Goal: Information Seeking & Learning: Learn about a topic

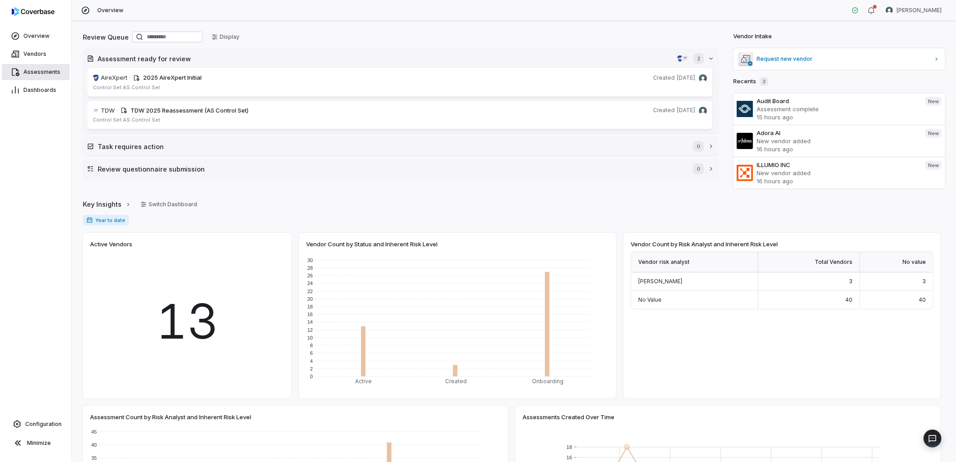
click at [36, 69] on span "Assessments" at bounding box center [41, 71] width 37 height 7
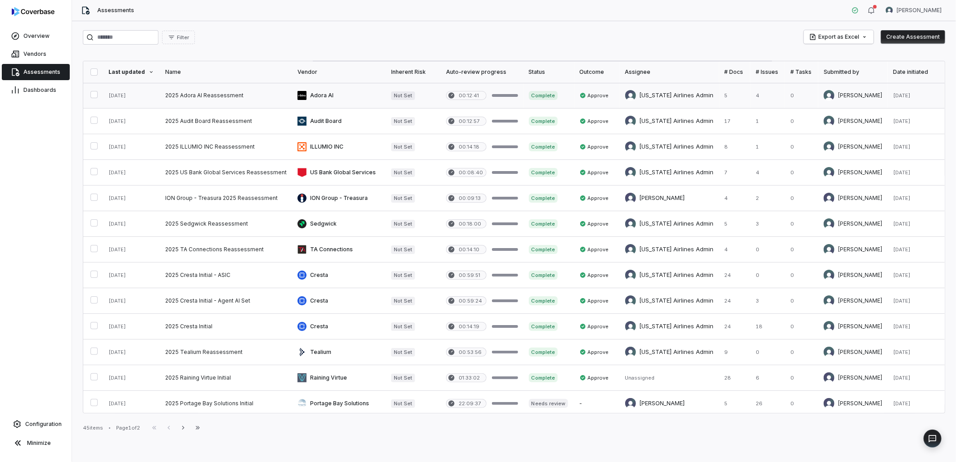
click at [310, 98] on link at bounding box center [339, 95] width 94 height 25
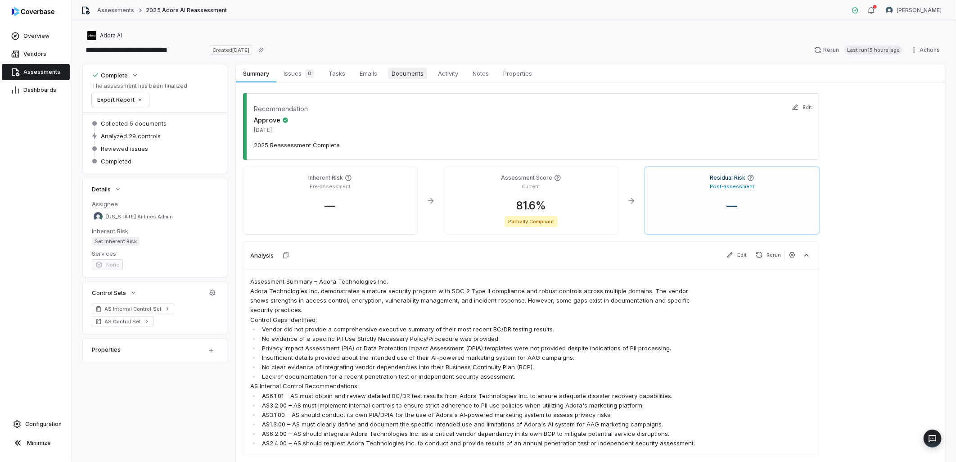
click at [406, 74] on span "Documents" at bounding box center [407, 73] width 39 height 12
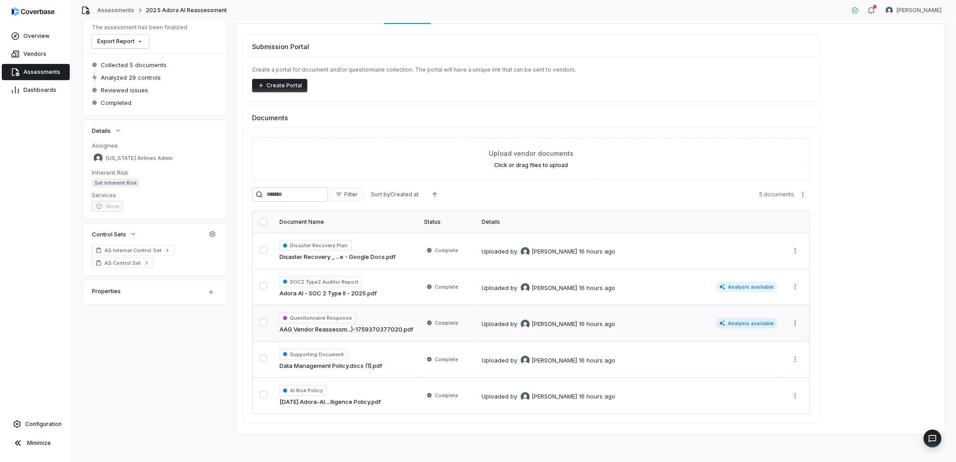
scroll to position [59, 0]
click at [380, 321] on div "Questionnaire Response AAG Vendor Reassessm...)-1759370377020.pdf" at bounding box center [346, 323] width 134 height 22
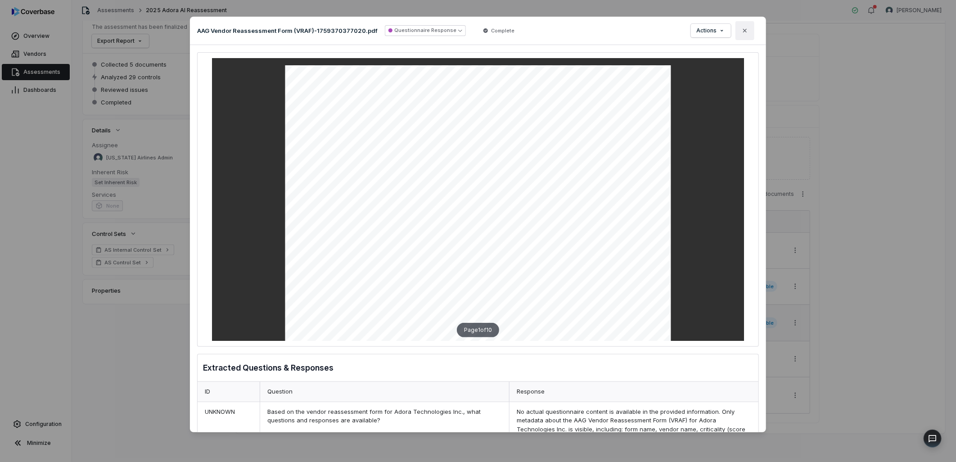
click at [747, 32] on icon "button" at bounding box center [744, 30] width 7 height 7
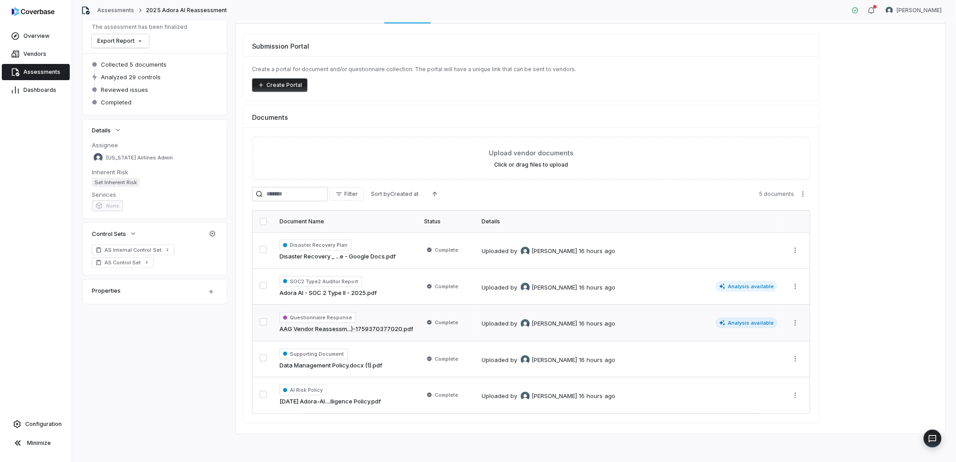
click at [368, 314] on div "Questionnaire Response AAG Vendor Reassessm...)-1759370377020.pdf" at bounding box center [346, 323] width 134 height 22
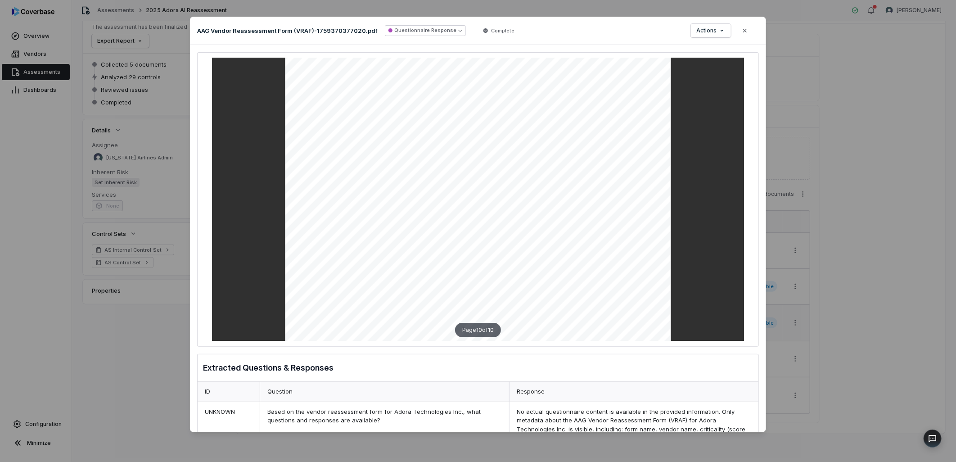
scroll to position [4449, 0]
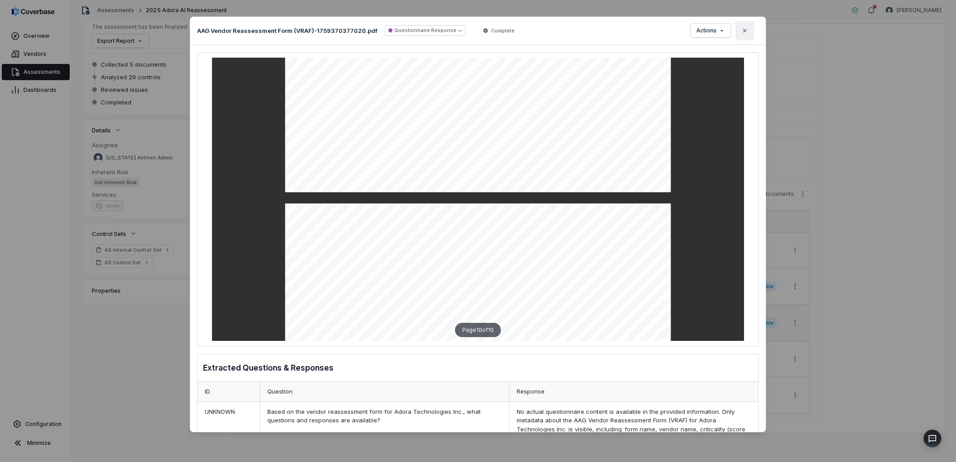
click at [747, 29] on icon "button" at bounding box center [744, 30] width 7 height 7
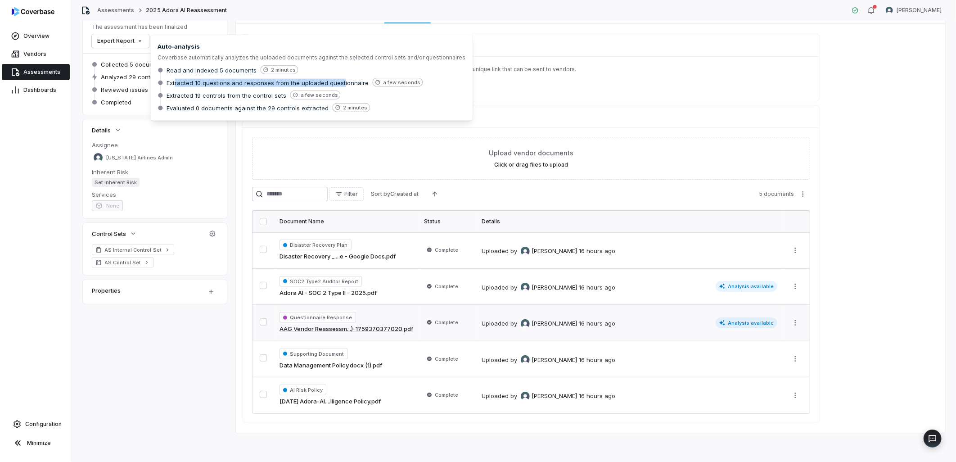
drag, startPoint x: 180, startPoint y: 81, endPoint x: 340, endPoint y: 82, distance: 160.2
click at [340, 82] on span "Extracted 10 questions and responses from the uploaded questionnaire" at bounding box center [267, 83] width 202 height 8
click at [762, 323] on span "Analysis available" at bounding box center [746, 322] width 62 height 11
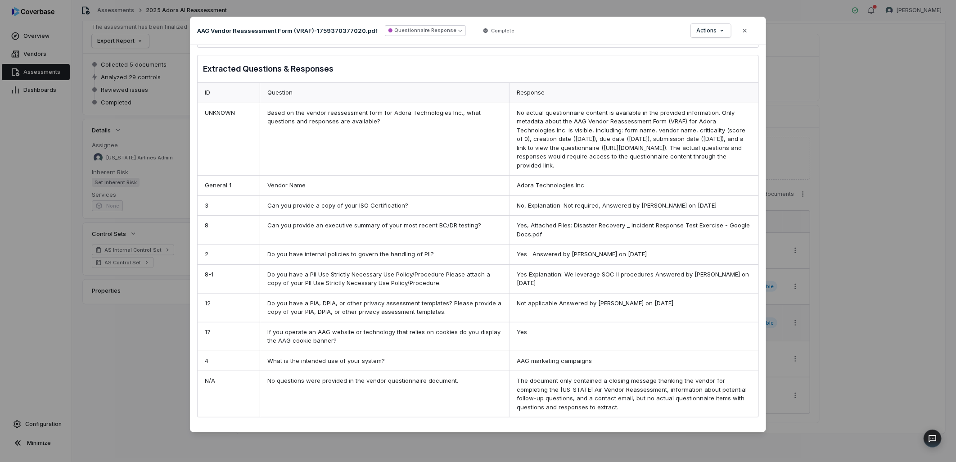
scroll to position [308, 0]
click at [433, 30] on button "Questionnaire Response" at bounding box center [425, 30] width 81 height 11
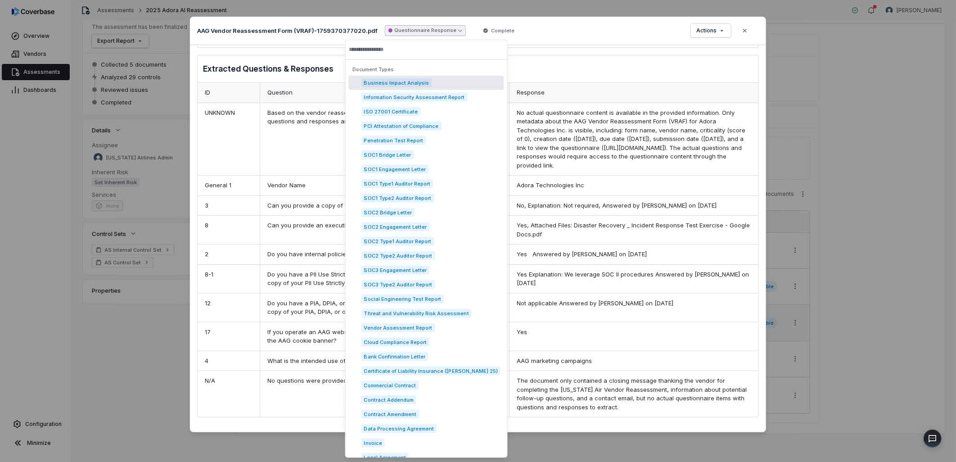
click at [468, 31] on div "AAG Vendor Reassessment Form (VRAF)-1759370377020.pdf Questionnaire Response Co…" at bounding box center [357, 30] width 320 height 11
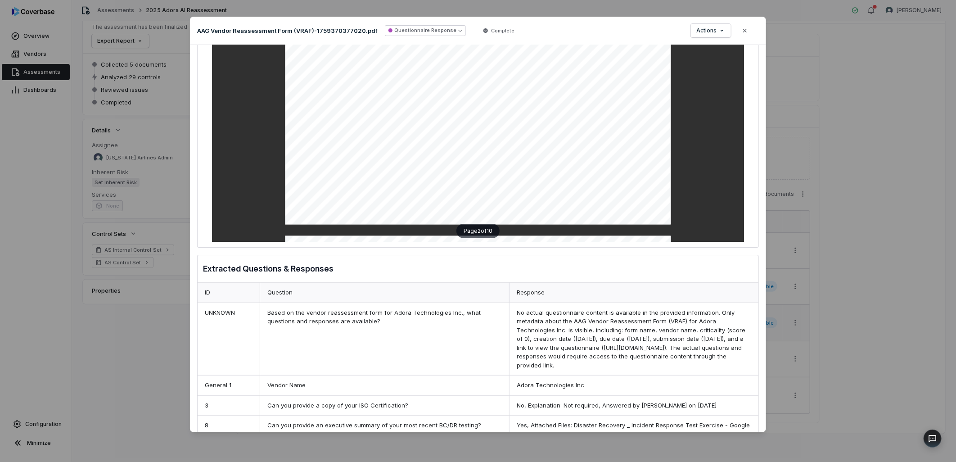
scroll to position [158, 0]
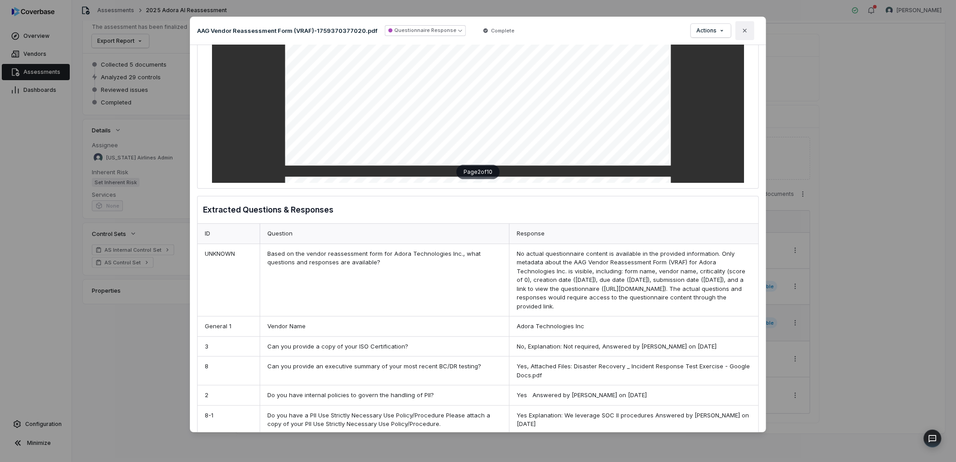
click at [750, 35] on button "Close" at bounding box center [744, 30] width 19 height 19
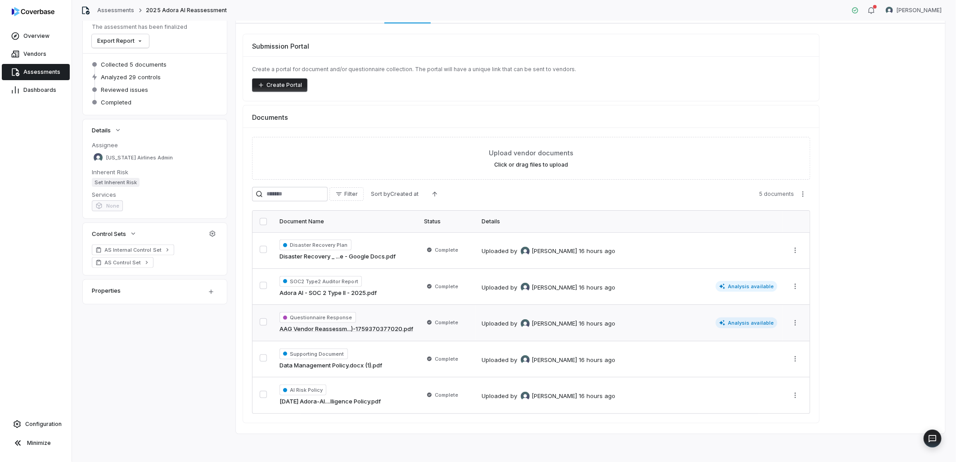
click at [359, 327] on link "AAG Vendor Reassessm...)-1759370377020.pdf" at bounding box center [346, 328] width 134 height 9
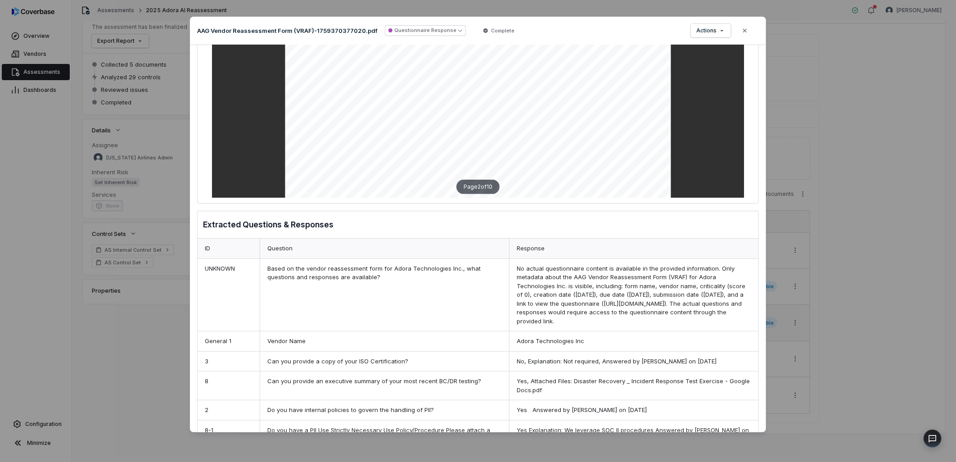
scroll to position [150, 0]
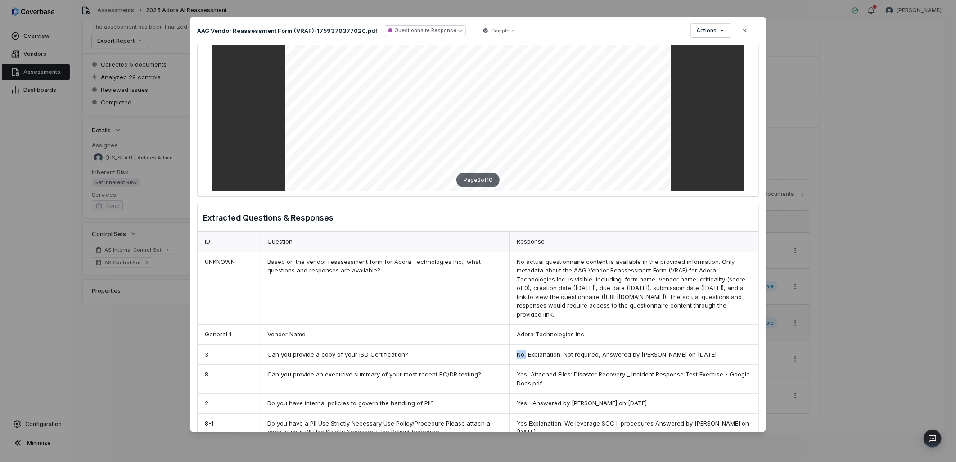
drag, startPoint x: 514, startPoint y: 362, endPoint x: 523, endPoint y: 361, distance: 9.5
click at [523, 361] on div "No, Explanation: Not required, Answered by [PERSON_NAME] on [DATE]" at bounding box center [633, 355] width 249 height 20
drag, startPoint x: 285, startPoint y: 362, endPoint x: 543, endPoint y: 363, distance: 257.8
click at [543, 363] on div "3 Can you provide a copy of your ISO Certification? No, Explanation: Not requir…" at bounding box center [478, 354] width 561 height 20
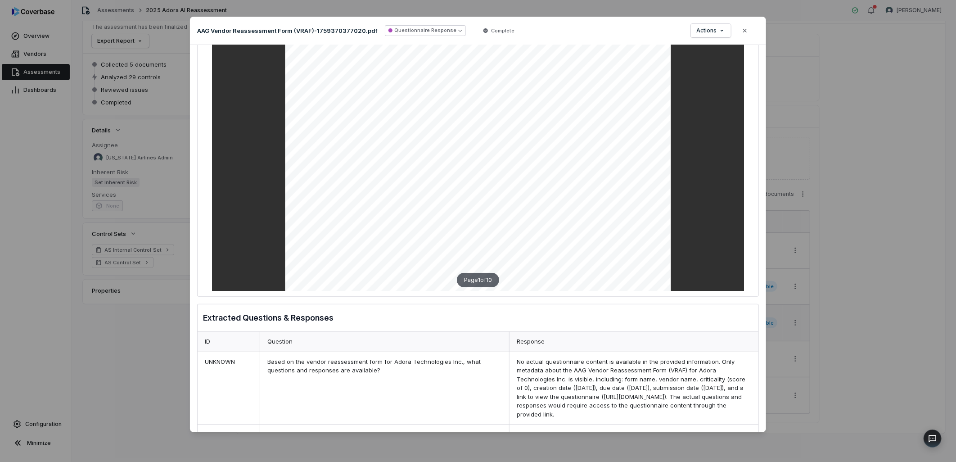
scroll to position [100, 0]
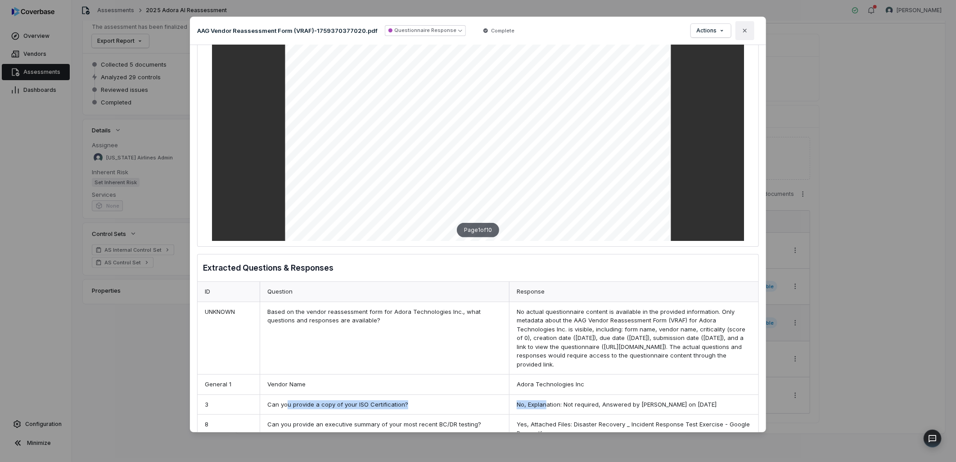
click at [745, 30] on icon "button" at bounding box center [744, 30] width 7 height 7
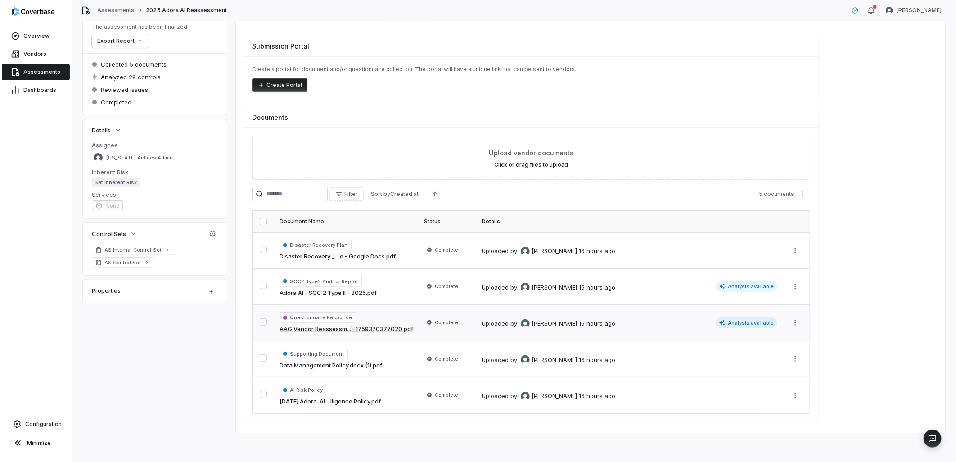
click at [26, 67] on link "Assessments" at bounding box center [36, 72] width 68 height 16
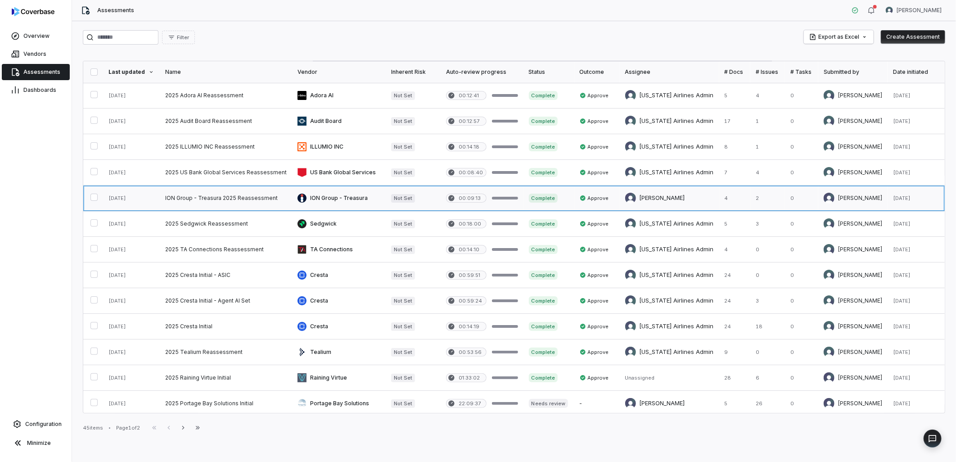
click at [324, 195] on link at bounding box center [339, 197] width 94 height 25
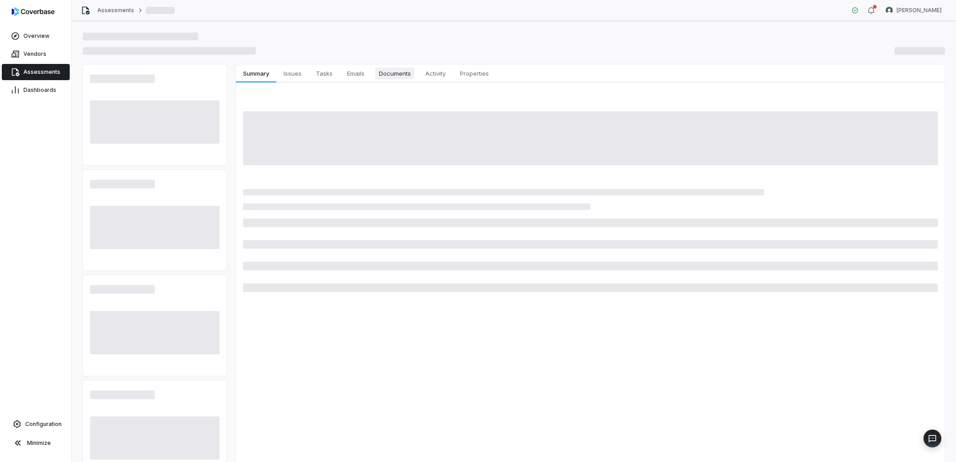
click at [406, 72] on span "Documents" at bounding box center [394, 73] width 39 height 12
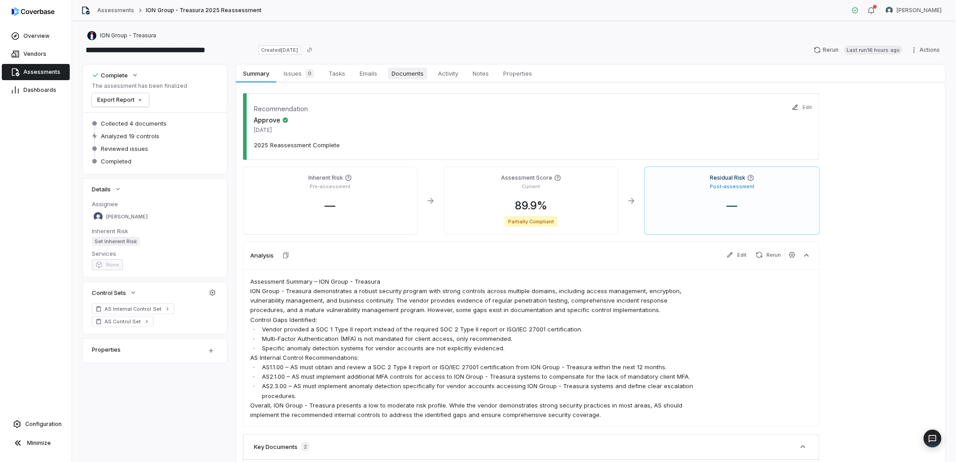
click at [392, 75] on span "Documents" at bounding box center [407, 73] width 39 height 12
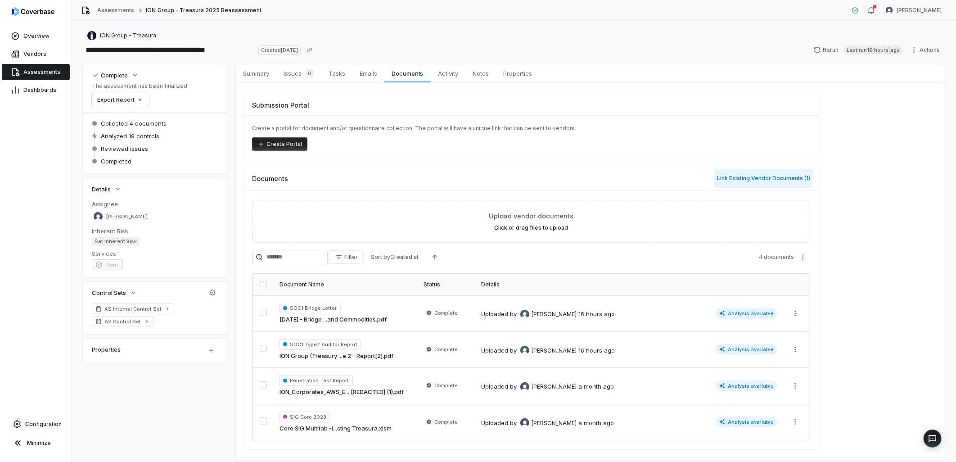
click at [772, 178] on button "Link Existing Vendor Documents ( 1 )" at bounding box center [763, 178] width 99 height 19
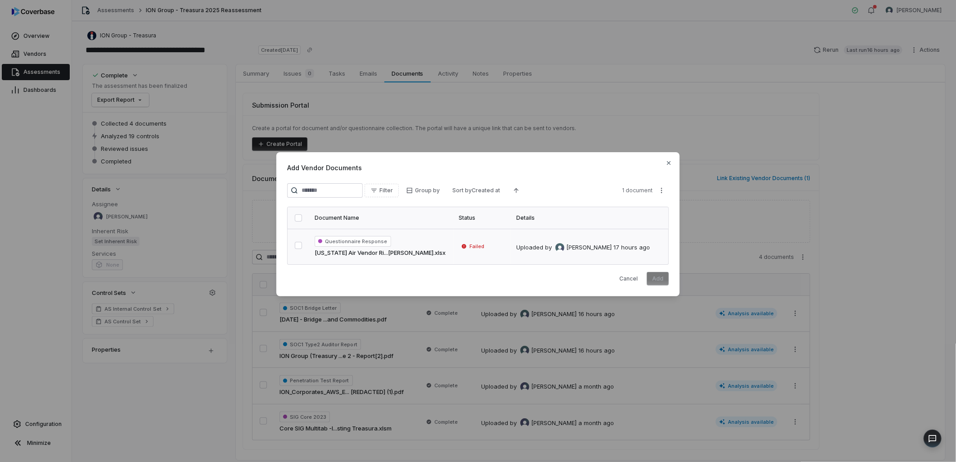
click at [295, 245] on button "button" at bounding box center [298, 245] width 7 height 7
click at [656, 280] on button "Add" at bounding box center [657, 278] width 22 height 13
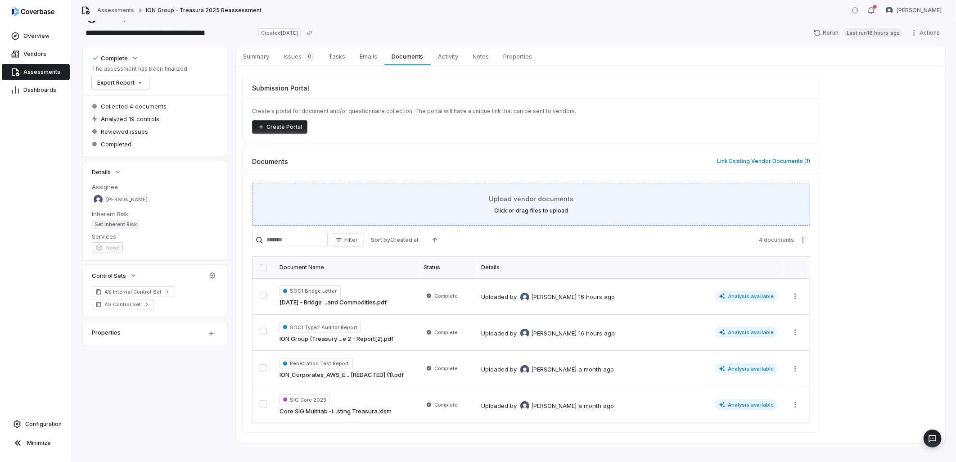
scroll to position [27, 0]
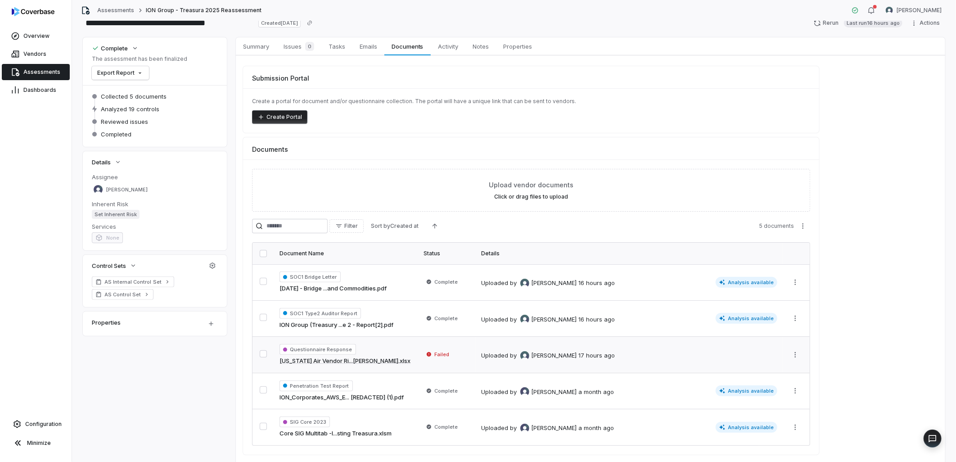
click at [442, 357] on span "Failed" at bounding box center [441, 353] width 15 height 7
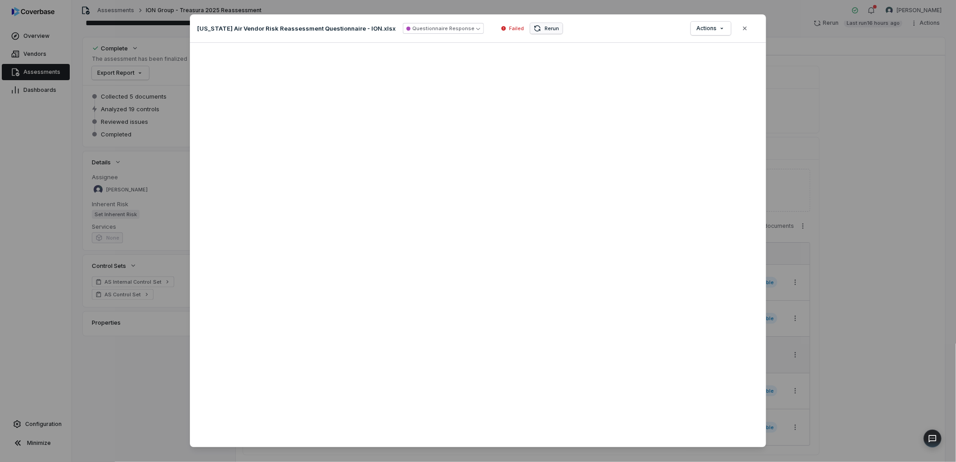
click at [544, 30] on span "Rerun" at bounding box center [551, 28] width 14 height 7
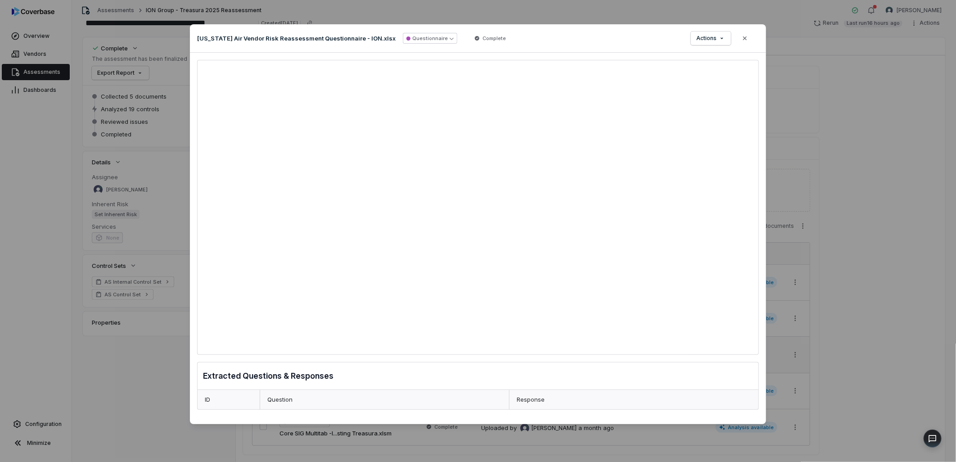
click at [482, 40] on span "Complete" at bounding box center [493, 38] width 23 height 7
click at [741, 41] on button "Close" at bounding box center [744, 38] width 19 height 19
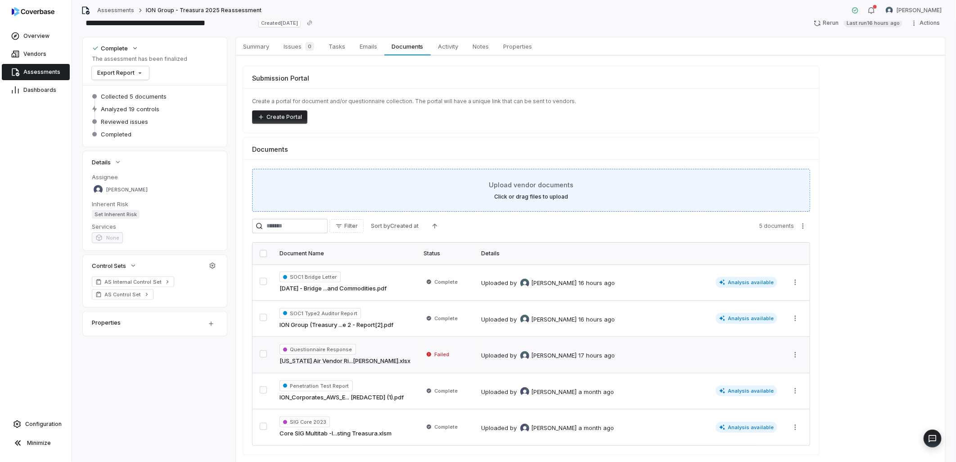
scroll to position [59, 0]
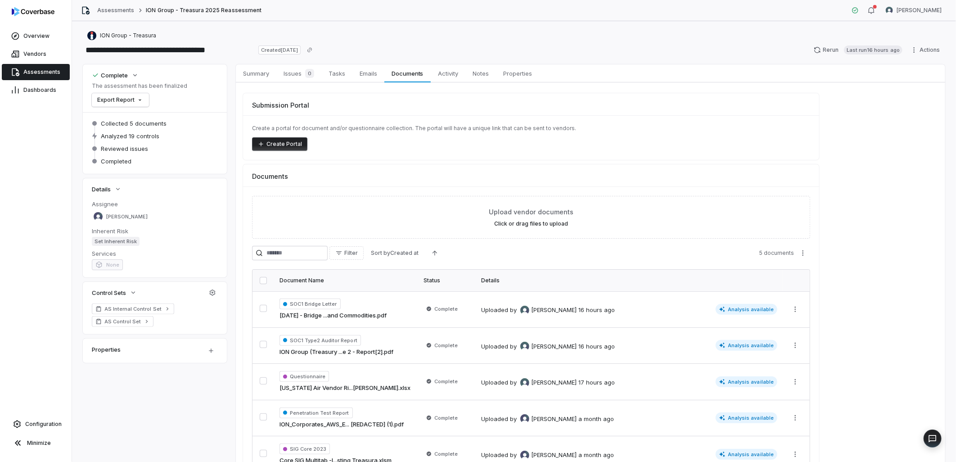
scroll to position [50, 0]
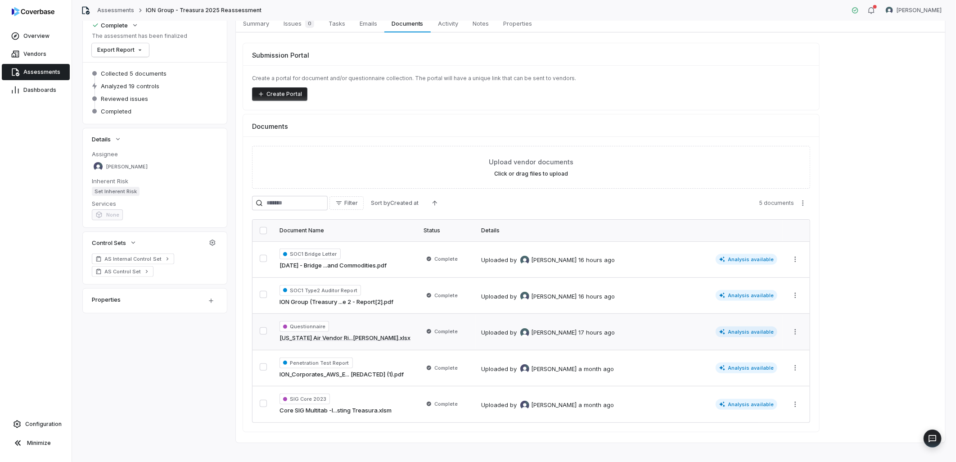
click at [725, 330] on icon at bounding box center [722, 331] width 6 height 6
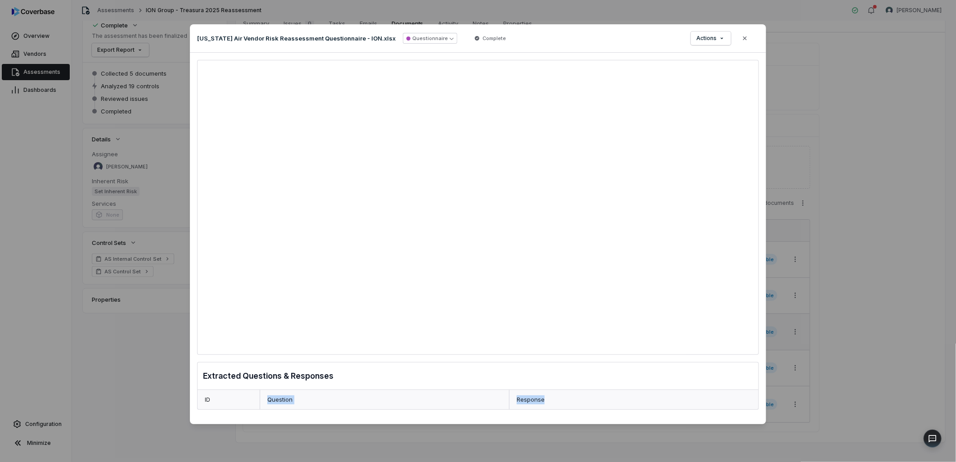
drag, startPoint x: 234, startPoint y: 395, endPoint x: 571, endPoint y: 410, distance: 337.3
click at [571, 410] on div "Extracted Questions & Responses ID Question Response" at bounding box center [478, 238] width 576 height 371
drag, startPoint x: 571, startPoint y: 410, endPoint x: 566, endPoint y: 402, distance: 9.7
click at [566, 402] on div "Response" at bounding box center [633, 400] width 249 height 20
click at [741, 33] on button "Close" at bounding box center [744, 38] width 19 height 19
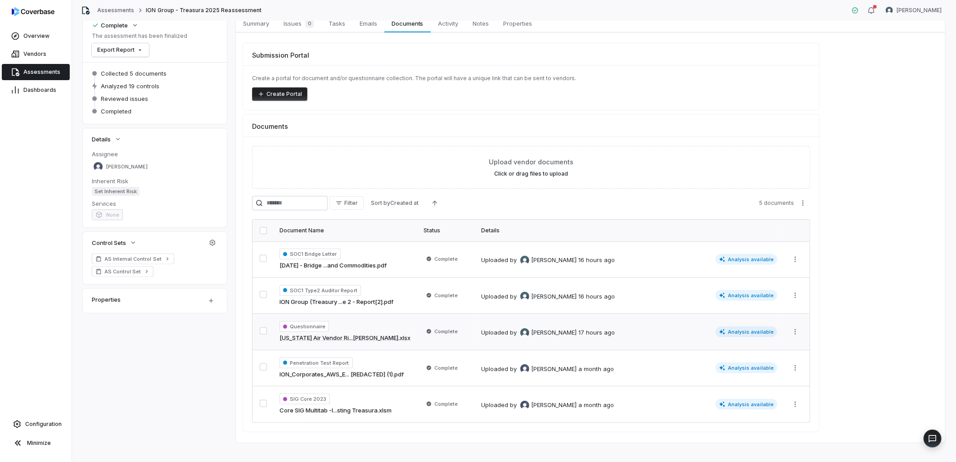
click at [58, 74] on link "Assessments" at bounding box center [36, 72] width 68 height 16
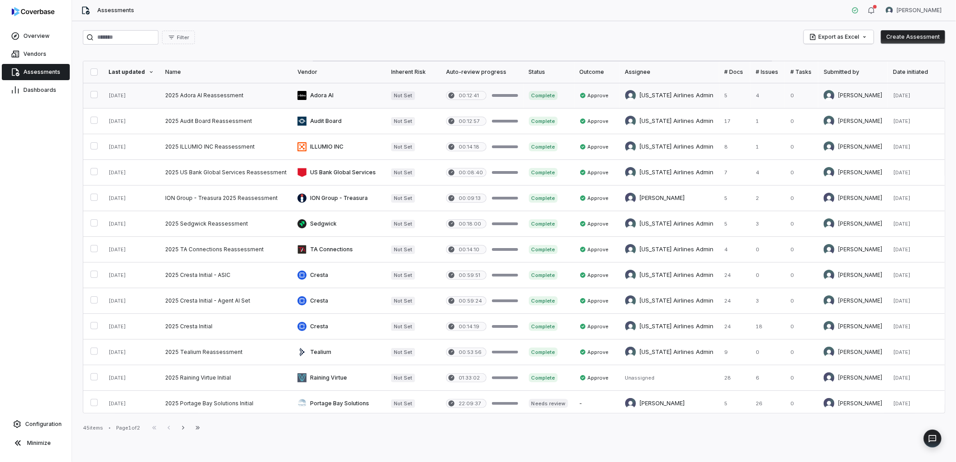
click at [342, 99] on link at bounding box center [339, 95] width 94 height 25
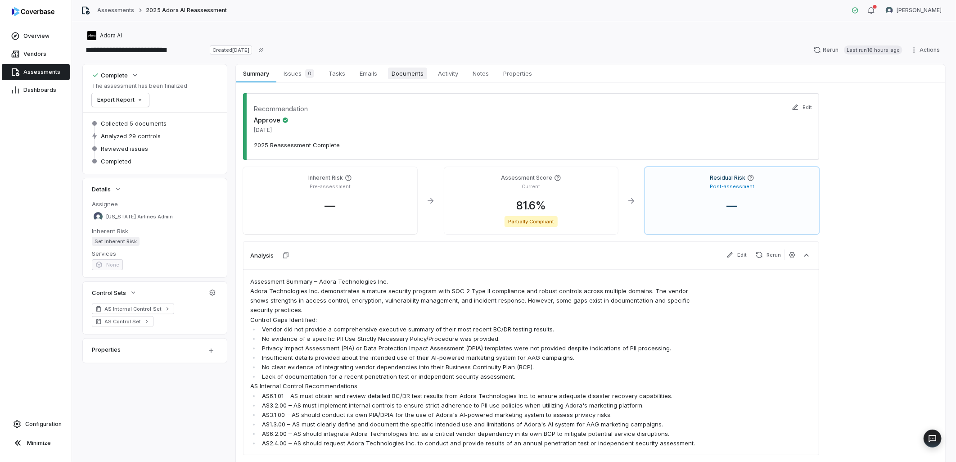
click at [396, 78] on span "Documents" at bounding box center [407, 73] width 39 height 12
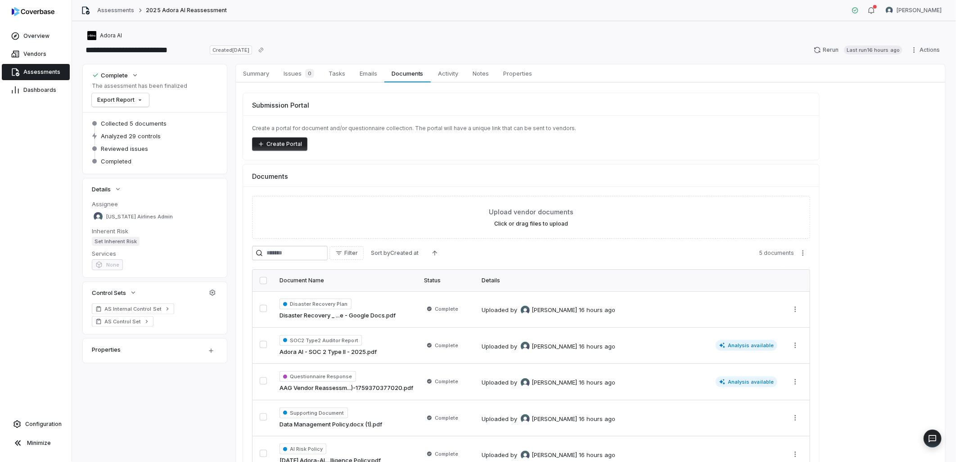
scroll to position [50, 0]
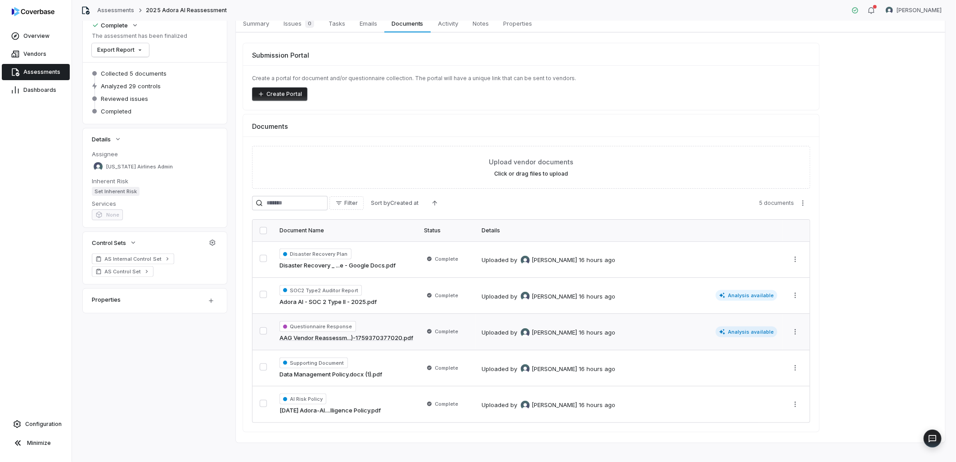
click at [361, 328] on div "Questionnaire Response AAG Vendor Reassessm...)-1759370377020.pdf" at bounding box center [346, 332] width 134 height 22
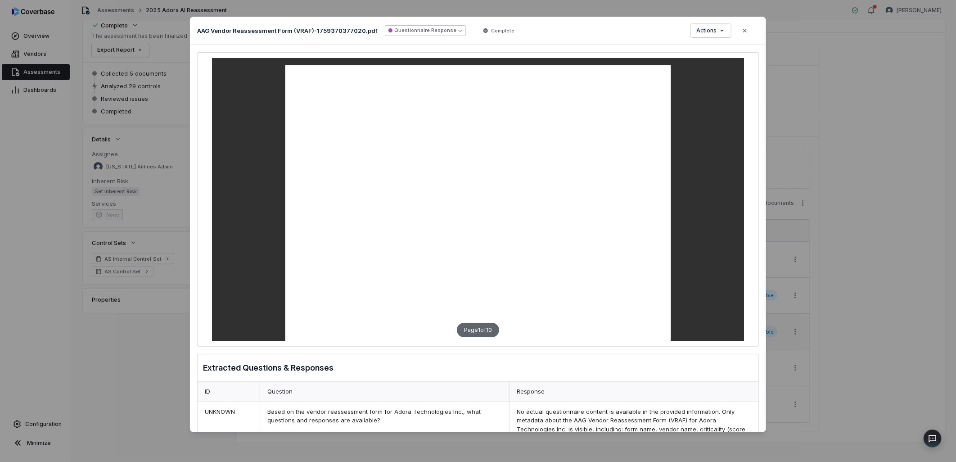
click at [423, 33] on button "Questionnaire Response" at bounding box center [425, 30] width 81 height 11
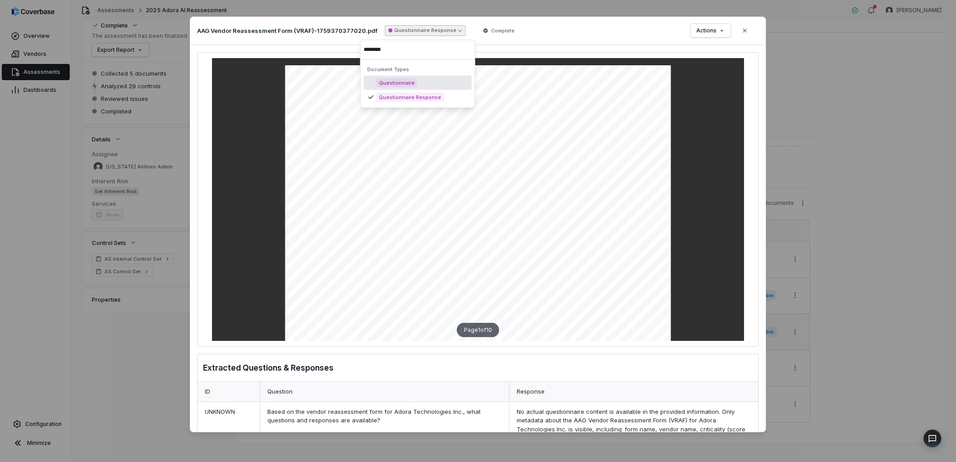
type input "********"
click at [423, 86] on div "Questionnaire" at bounding box center [418, 83] width 108 height 14
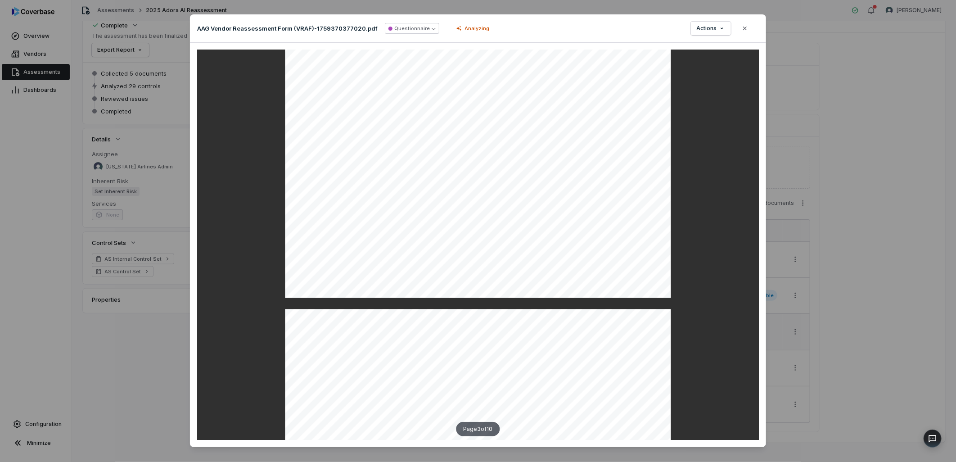
scroll to position [750, 0]
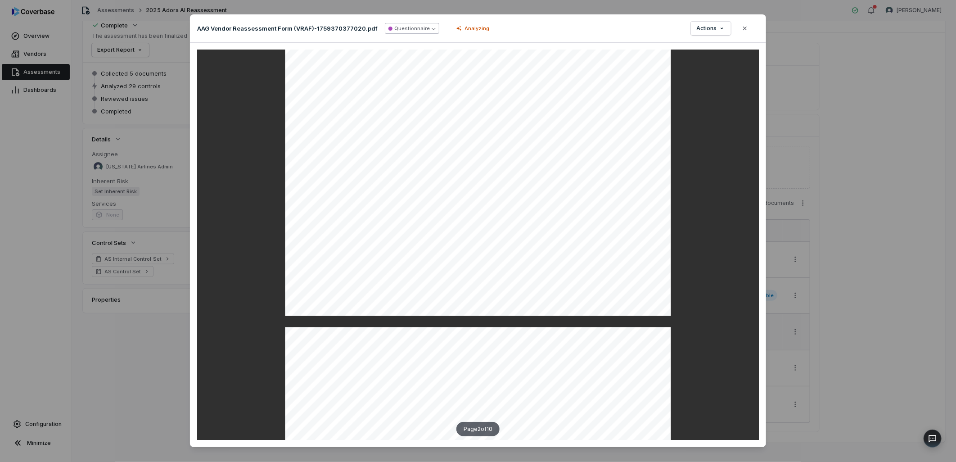
click at [431, 30] on icon "button" at bounding box center [433, 29] width 4 height 4
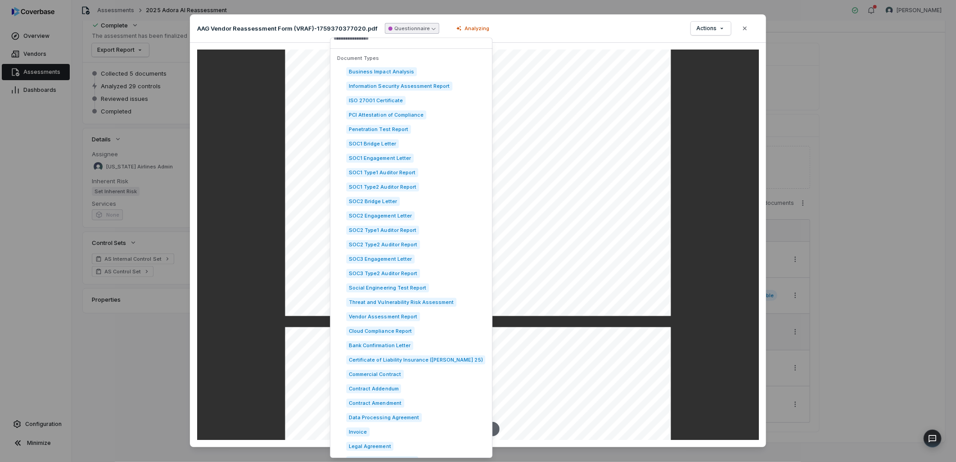
scroll to position [0, 0]
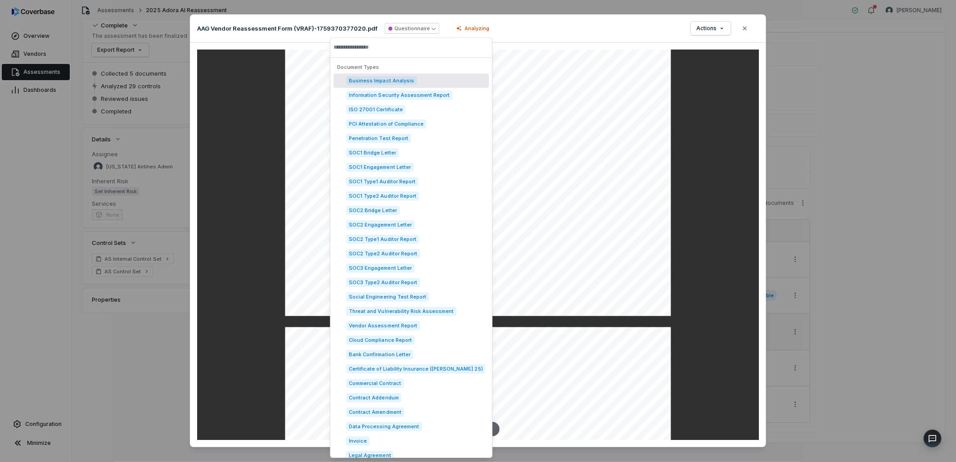
click at [436, 33] on div "AAG Vendor Reassessment Form (VRAF)-1759370377020.pdf Questionnaire Analyzing" at bounding box center [344, 28] width 295 height 11
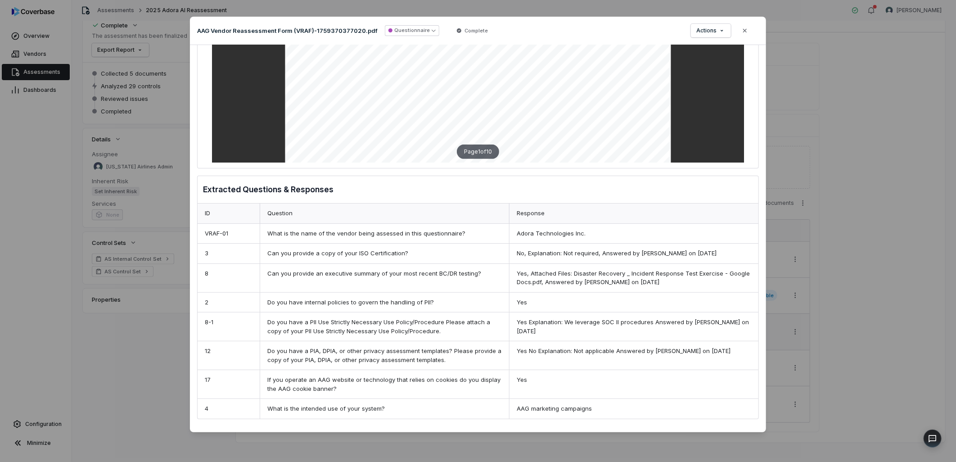
scroll to position [180, 0]
drag, startPoint x: 748, startPoint y: 32, endPoint x: 656, endPoint y: 50, distance: 94.0
click at [748, 32] on button "Close" at bounding box center [744, 30] width 19 height 19
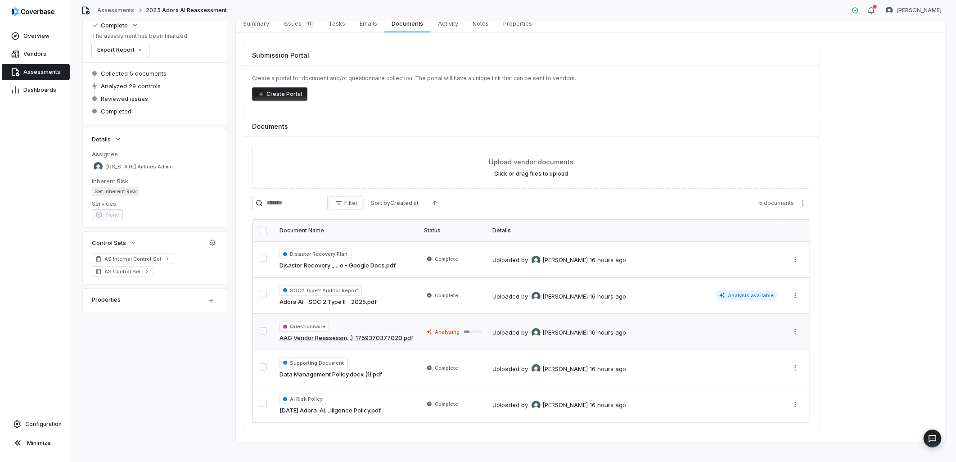
click at [38, 69] on span "Assessments" at bounding box center [41, 71] width 37 height 7
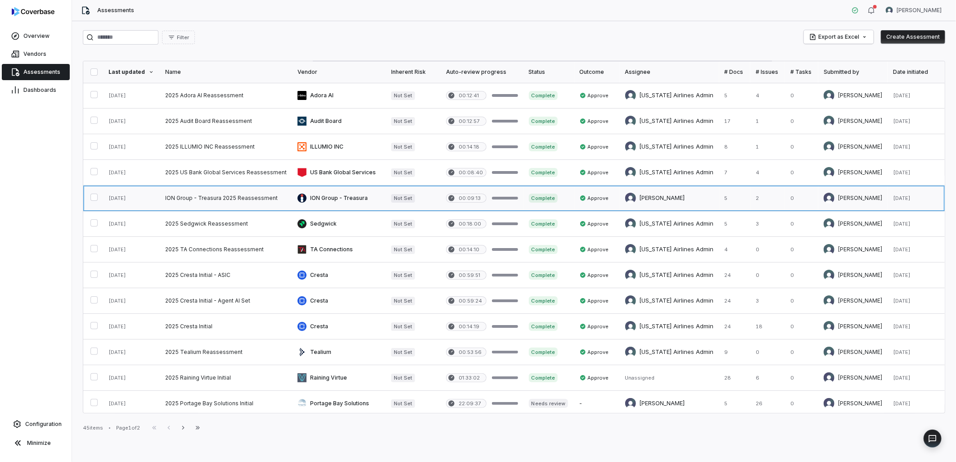
click at [317, 201] on link at bounding box center [339, 197] width 94 height 25
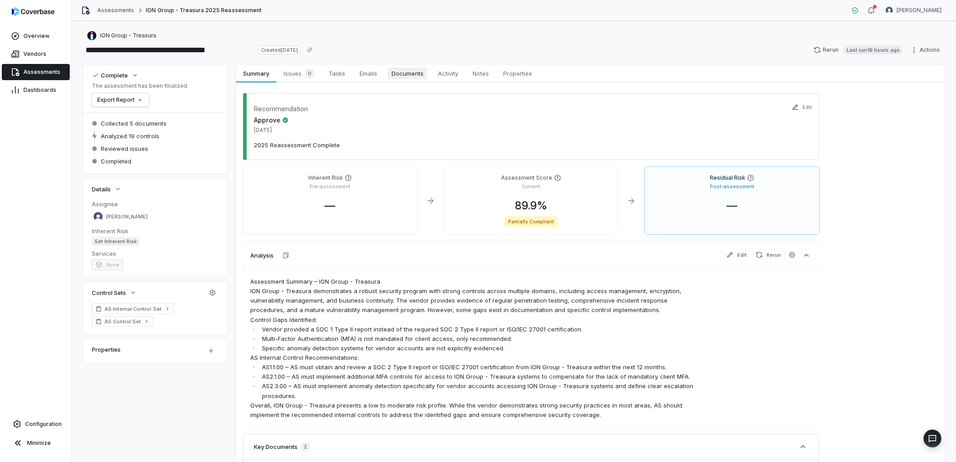
click at [413, 68] on span "Documents" at bounding box center [407, 73] width 39 height 12
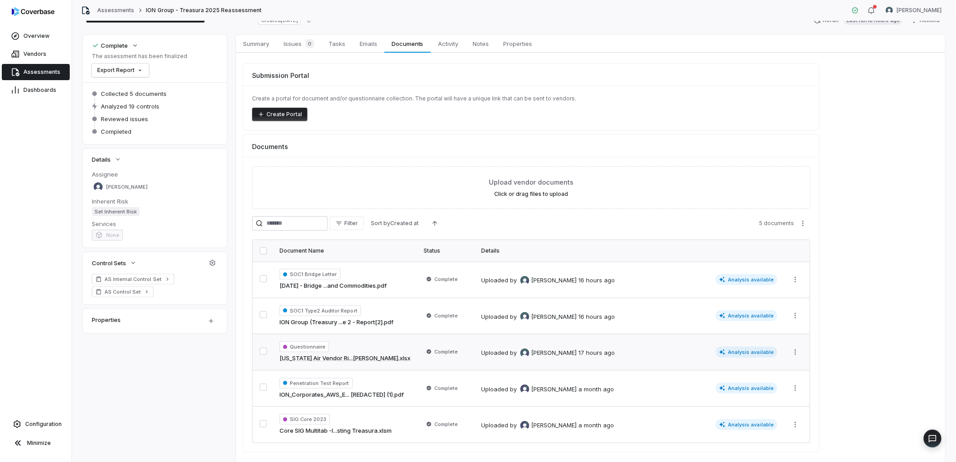
scroll to position [59, 0]
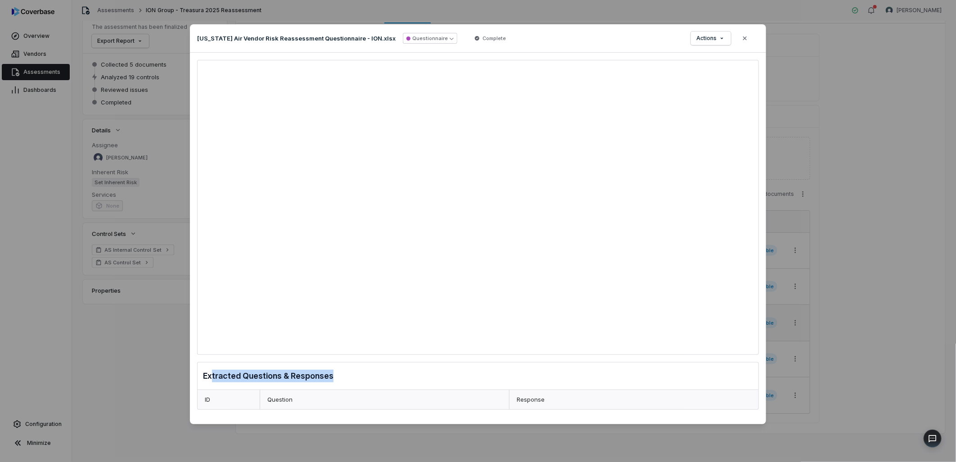
drag, startPoint x: 211, startPoint y: 374, endPoint x: 355, endPoint y: 388, distance: 143.7
click at [355, 388] on div "Extracted Questions & Responses" at bounding box center [478, 375] width 561 height 27
click at [357, 388] on div "Extracted Questions & Responses" at bounding box center [478, 375] width 561 height 27
click at [268, 379] on h3 "Extracted Questions & Responses" at bounding box center [268, 375] width 130 height 13
click at [403, 40] on button "Questionnaire" at bounding box center [430, 38] width 54 height 11
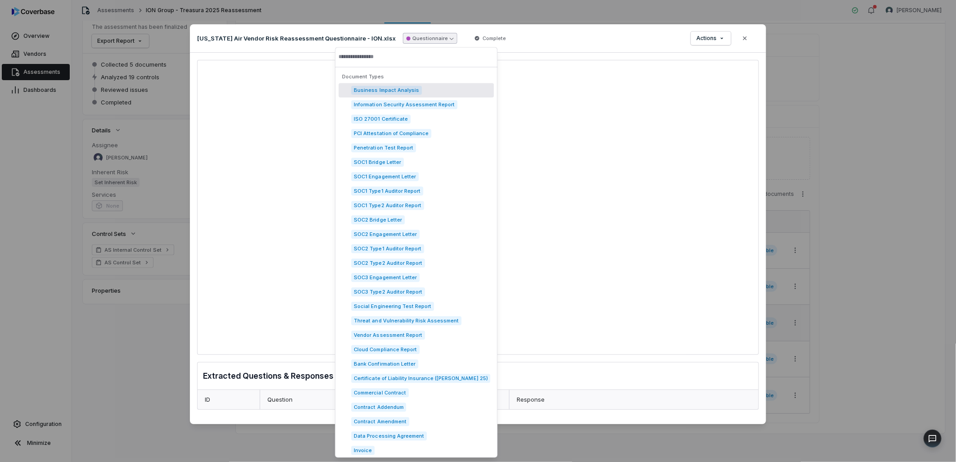
click at [403, 40] on button "Questionnaire" at bounding box center [430, 38] width 54 height 11
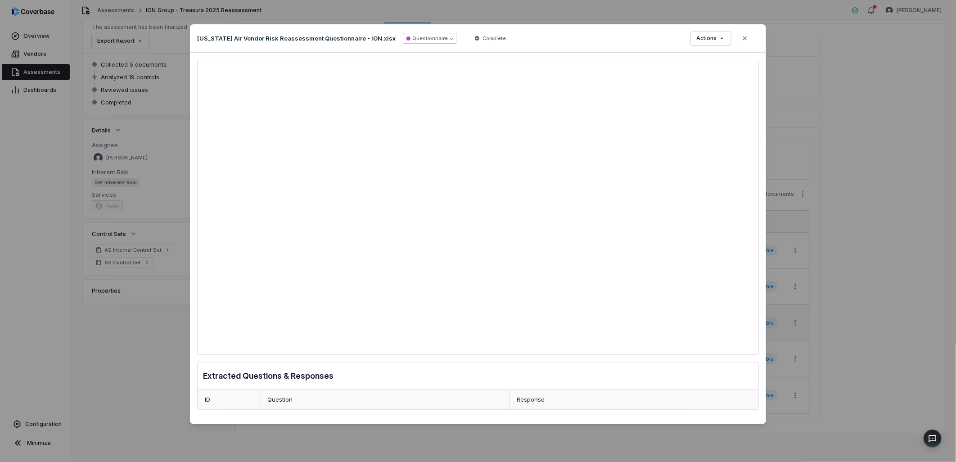
click at [403, 40] on button "Questionnaire" at bounding box center [430, 38] width 54 height 11
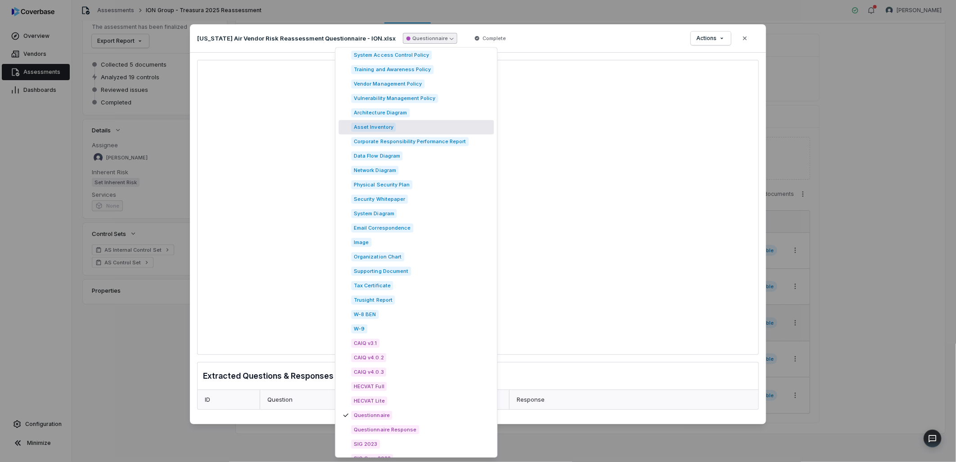
scroll to position [1184, 0]
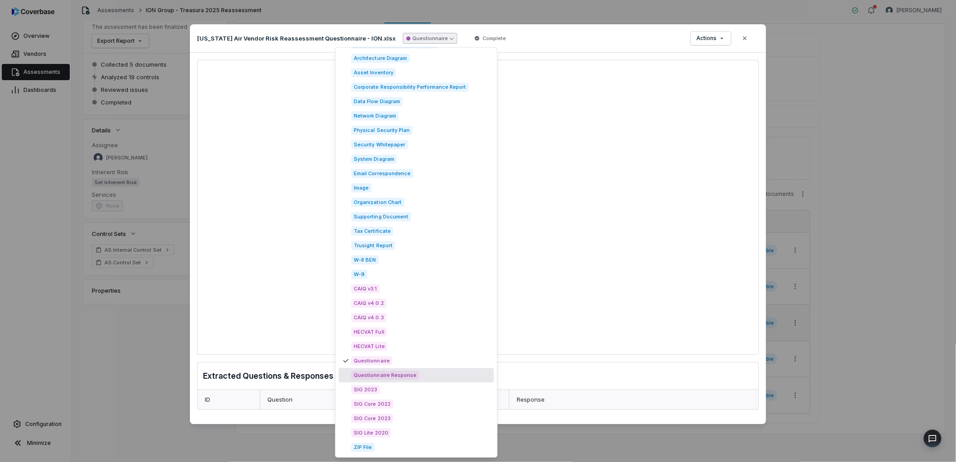
click at [415, 377] on div "Questionnaire Response" at bounding box center [415, 375] width 155 height 14
